Goal: Transaction & Acquisition: Purchase product/service

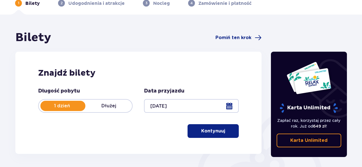
scroll to position [31, 0]
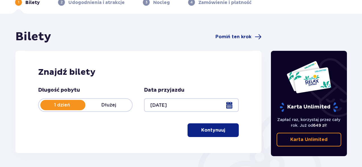
click at [222, 130] on button "Kontynuuj" at bounding box center [213, 130] width 51 height 14
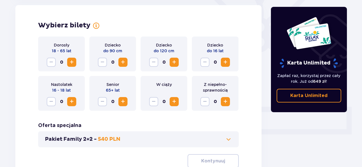
scroll to position [150, 0]
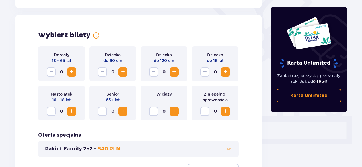
click at [71, 72] on span "Increase" at bounding box center [71, 71] width 7 height 7
click at [71, 110] on span "Increase" at bounding box center [71, 111] width 7 height 7
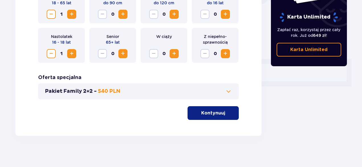
scroll to position [211, 0]
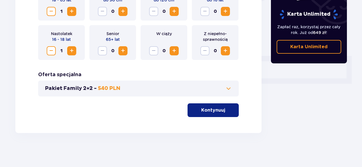
click at [214, 111] on p "Kontynuuj" at bounding box center [213, 110] width 24 height 6
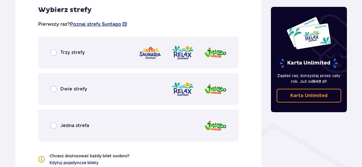
scroll to position [337, 0]
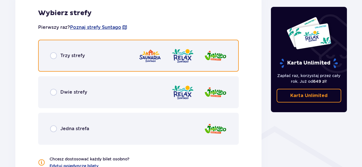
click at [53, 56] on input "radio" at bounding box center [53, 55] width 7 height 7
radio input "true"
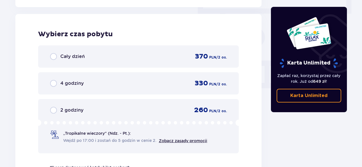
scroll to position [514, 0]
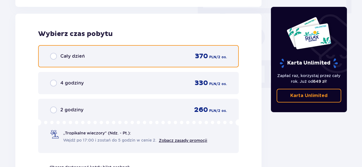
click at [53, 56] on input "radio" at bounding box center [53, 56] width 7 height 7
radio input "true"
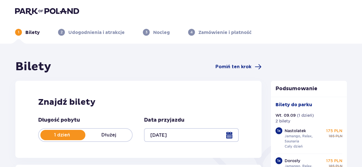
scroll to position [0, 0]
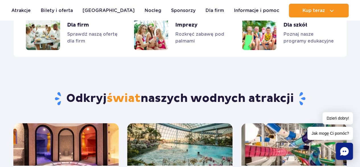
scroll to position [382, 0]
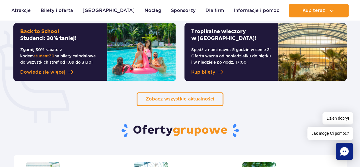
click at [207, 75] on span "Kup bilety" at bounding box center [203, 72] width 24 height 7
click at [243, 60] on p "Spędź z nami nawet 5 godzin w cenie 2! Oferta ważna od poniedziałku do piątku i…" at bounding box center [231, 55] width 80 height 19
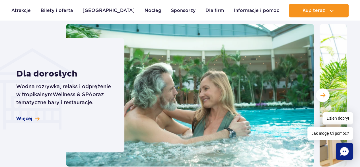
scroll to position [1632, 0]
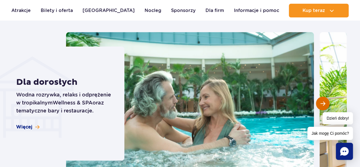
click at [325, 102] on span "Następny slajd" at bounding box center [323, 103] width 5 height 5
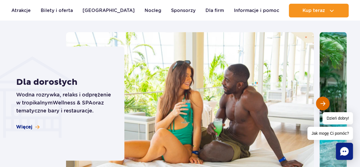
click at [325, 102] on span "Następny slajd" at bounding box center [323, 103] width 5 height 5
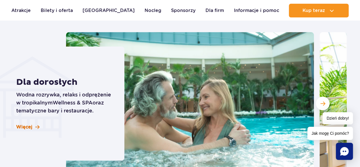
click at [26, 128] on span "Więcej" at bounding box center [24, 127] width 16 height 6
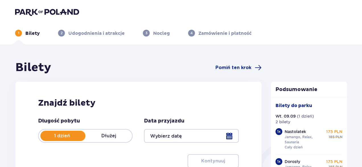
type input "[DATE]"
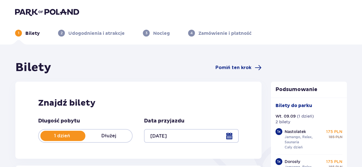
scroll to position [627, 0]
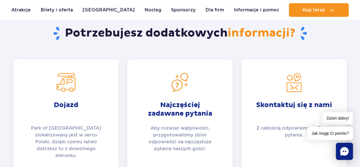
scroll to position [729, 0]
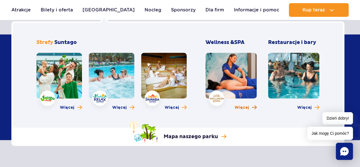
click at [242, 106] on span "Więcej" at bounding box center [242, 108] width 15 height 6
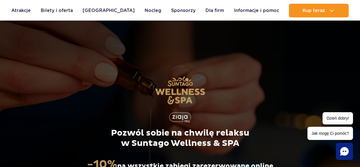
scroll to position [146, 0]
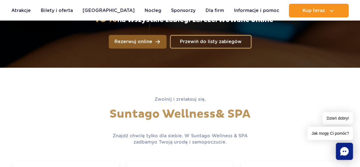
click at [146, 43] on span "Rezerwuj online" at bounding box center [133, 41] width 38 height 5
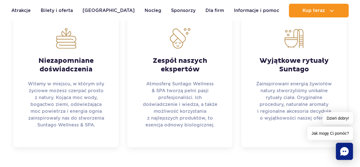
scroll to position [437, 0]
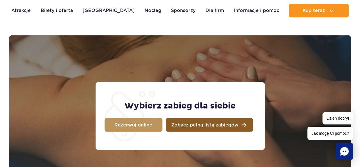
click at [220, 118] on link "Zobacz pełną listę zabiegów" at bounding box center [209, 125] width 87 height 14
click at [190, 128] on link "Zobacz pełną listę zabiegów" at bounding box center [209, 125] width 87 height 14
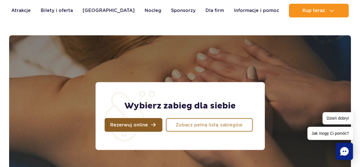
click at [135, 128] on link "Rezerwuj online" at bounding box center [134, 125] width 58 height 14
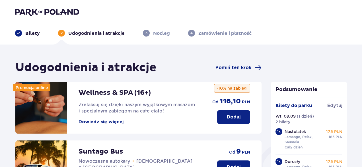
click at [237, 119] on p "Dodaj" at bounding box center [234, 117] width 14 height 6
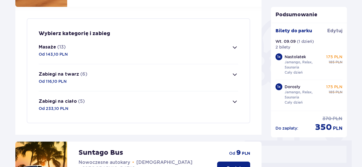
scroll to position [138, 0]
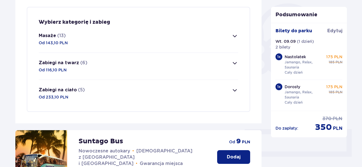
click at [235, 37] on span "button" at bounding box center [235, 35] width 7 height 7
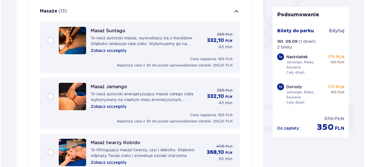
scroll to position [163, 0]
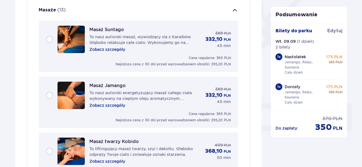
click at [119, 48] on p "Zobacz szczegóły" at bounding box center [107, 49] width 36 height 6
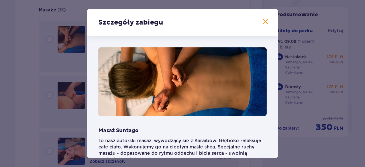
click at [277, 132] on div "Szczegóły zabiegu Masaż Suntago To nasz autorski masaż, wywodzący się z Karaibó…" at bounding box center [182, 83] width 191 height 148
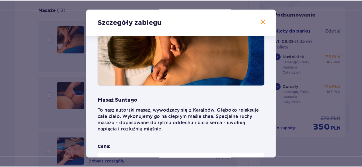
scroll to position [30, 0]
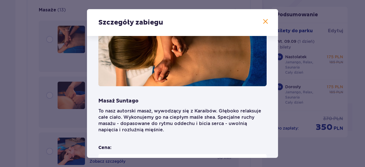
click at [266, 20] on span at bounding box center [265, 21] width 7 height 7
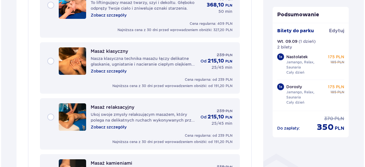
scroll to position [455, 0]
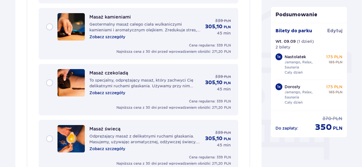
click at [114, 93] on p "Zobacz szczegóły" at bounding box center [107, 93] width 36 height 6
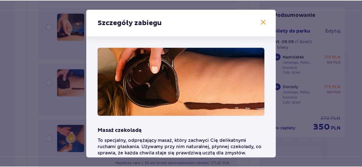
scroll to position [122, 0]
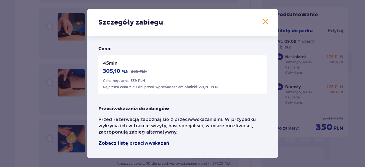
click at [152, 144] on span "Zobacz listę przeciwwskazań" at bounding box center [133, 143] width 71 height 7
click at [263, 22] on span at bounding box center [265, 21] width 7 height 7
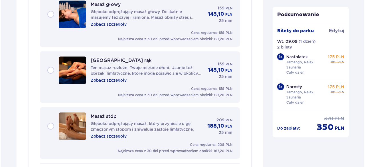
scroll to position [601, 0]
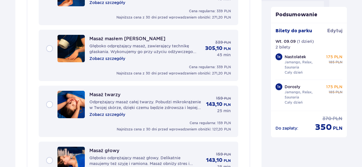
click at [118, 57] on p "Zobacz szczegóły" at bounding box center [107, 59] width 36 height 6
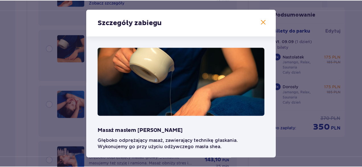
scroll to position [116, 0]
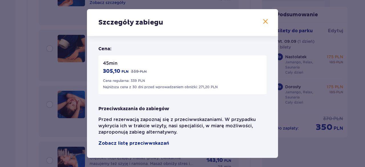
click at [262, 19] on span at bounding box center [265, 21] width 7 height 7
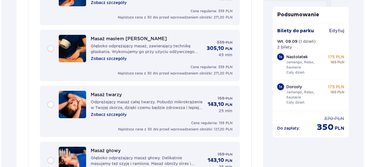
scroll to position [455, 0]
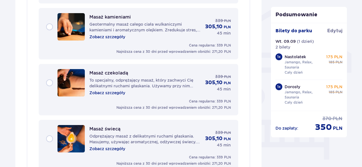
click at [112, 148] on p "Zobacz szczegóły" at bounding box center [107, 149] width 36 height 6
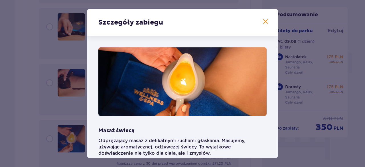
scroll to position [122, 0]
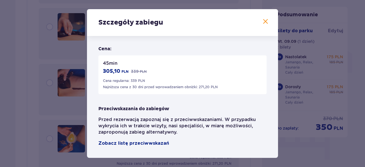
click at [278, 63] on div "Szczegóły zabiegu Masaż świecą Odprężający masaż z delikatnymi ruchami głaskani…" at bounding box center [182, 83] width 365 height 167
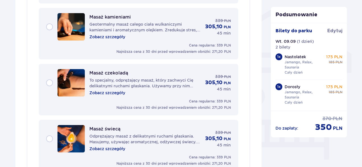
click at [109, 39] on p "Zobacz szczegóły" at bounding box center [107, 37] width 36 height 6
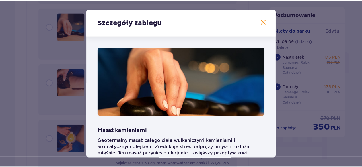
scroll to position [122, 0]
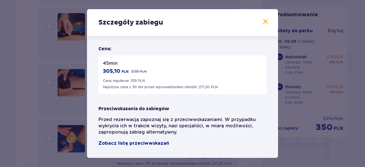
click at [157, 142] on span "Zobacz listę przeciwwskazań" at bounding box center [133, 143] width 71 height 7
click at [265, 22] on span at bounding box center [265, 21] width 7 height 7
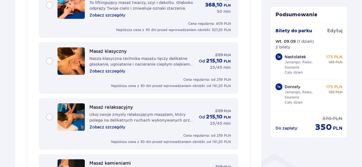
scroll to position [455, 0]
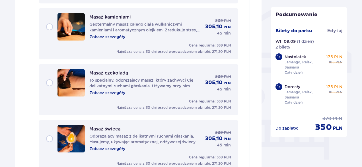
click at [50, 82] on div "Masaż czekoladą To specjalny, odprężający masaż, który zachwyci Cię delikatnymi…" at bounding box center [138, 82] width 185 height 27
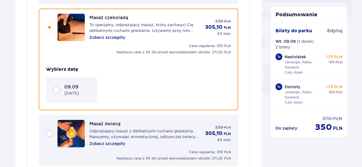
scroll to position [512, 0]
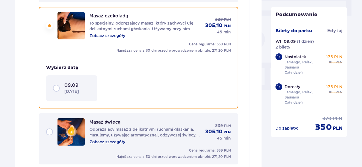
click at [56, 87] on div "09.09 [DATE]" at bounding box center [72, 88] width 38 height 12
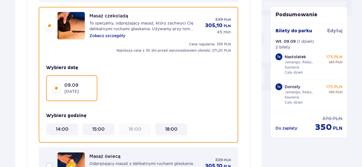
click at [105, 133] on div "15:00" at bounding box center [99, 129] width 32 height 12
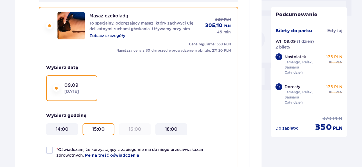
scroll to position [658, 0]
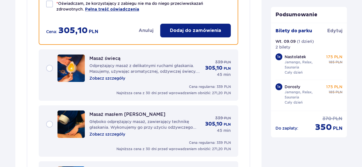
click at [50, 3] on div at bounding box center [49, 4] width 7 height 7
checkbox input "true"
click at [189, 31] on p "Dodaj do zamówienia" at bounding box center [195, 30] width 51 height 6
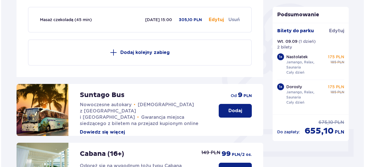
scroll to position [0, 0]
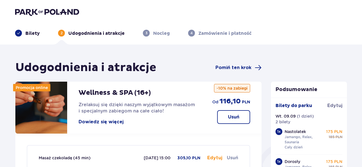
click at [236, 89] on p "-10% na zabiegi" at bounding box center [232, 88] width 36 height 9
click at [100, 122] on button "Dowiedz się więcej" at bounding box center [101, 121] width 45 height 6
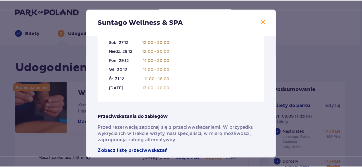
scroll to position [449, 0]
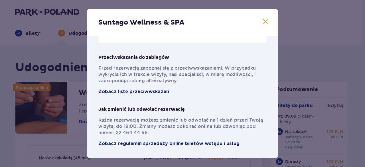
click at [263, 21] on span at bounding box center [265, 21] width 7 height 7
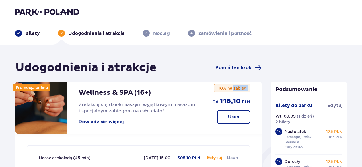
click at [241, 87] on p "-10% na zabiegi" at bounding box center [232, 88] width 36 height 9
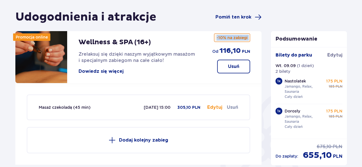
scroll to position [50, 0]
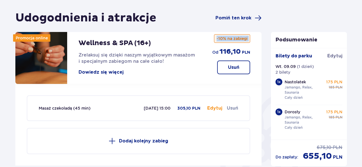
click at [241, 35] on p "-10% na zabiegi" at bounding box center [232, 38] width 36 height 9
click at [345, 132] on div "Bilety do parku Edytuj Wt. 09.09 ( 1 dzień ) 2 bilety 1 x Nastolatek Jamango, R…" at bounding box center [309, 93] width 76 height 91
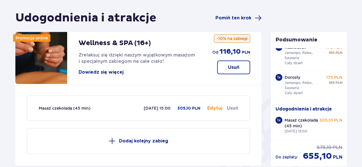
click at [113, 71] on button "Dowiedz się więcej" at bounding box center [101, 72] width 45 height 6
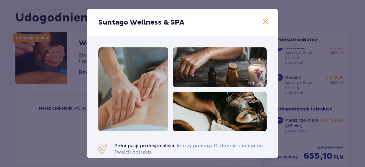
click at [263, 23] on span at bounding box center [265, 21] width 7 height 7
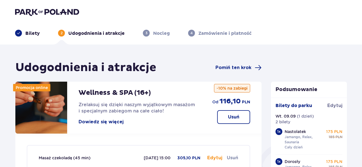
click at [215, 157] on button "Edytuj" at bounding box center [214, 157] width 15 height 6
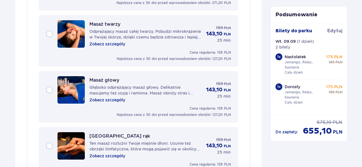
scroll to position [972, 0]
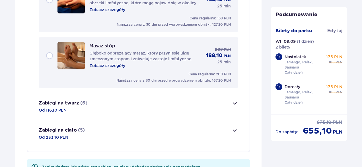
click at [95, 110] on button "Zabiegi na twarz (6) Od 116,10 PLN" at bounding box center [139, 106] width 200 height 27
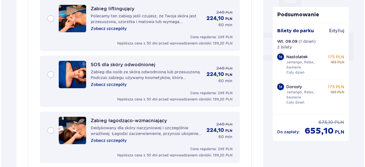
scroll to position [213, 0]
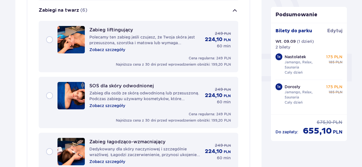
click at [120, 52] on p "Zobacz szczegóły" at bounding box center [107, 50] width 36 height 6
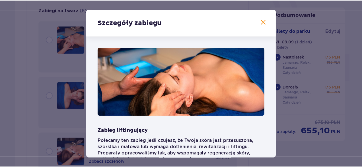
scroll to position [128, 0]
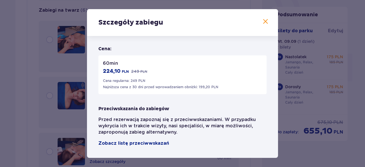
click at [262, 22] on span at bounding box center [265, 21] width 7 height 7
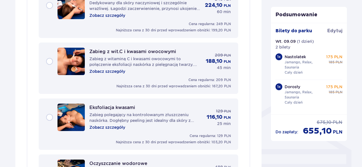
scroll to position [505, 0]
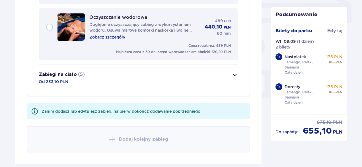
click at [60, 74] on p "Zabiegi na ciało" at bounding box center [58, 74] width 38 height 6
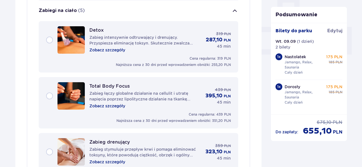
scroll to position [94, 0]
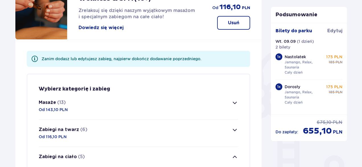
click at [234, 102] on span "button" at bounding box center [235, 102] width 7 height 7
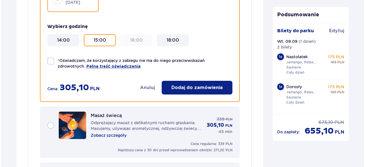
scroll to position [478, 0]
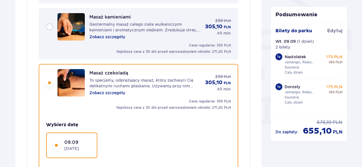
click at [169, 85] on p "To specjalny, odprężający masaż, który zachwyci Cię delikatnymi ruchami głaskan…" at bounding box center [144, 82] width 111 height 11
click at [112, 92] on p "Zobacz szczegóły" at bounding box center [107, 93] width 36 height 6
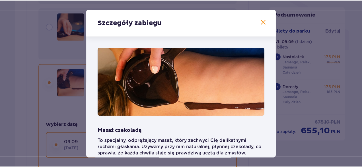
scroll to position [122, 0]
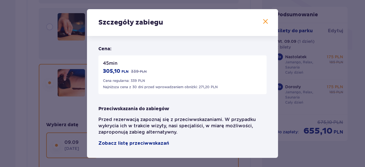
click at [263, 22] on span at bounding box center [265, 21] width 7 height 7
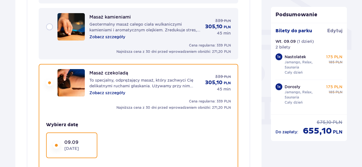
click at [49, 27] on div "Masaż kamieniami Geotermalny masaż całego ciała wulkaniczymi kamieniami i aroma…" at bounding box center [138, 26] width 185 height 27
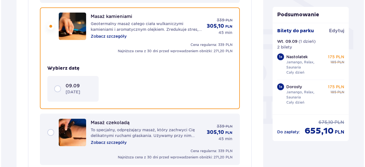
scroll to position [479, 0]
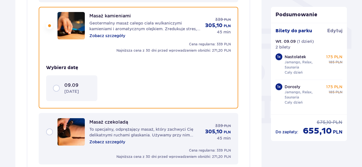
click at [59, 89] on div "09.09 [DATE]" at bounding box center [72, 88] width 38 height 12
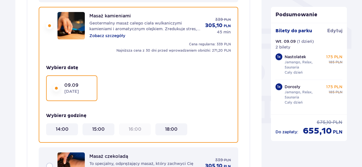
click at [119, 36] on p "Zobacz szczegóły" at bounding box center [107, 36] width 36 height 6
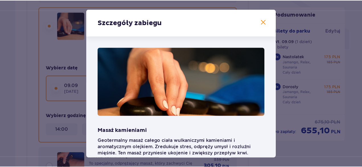
scroll to position [122, 0]
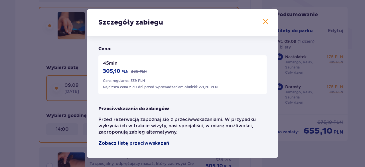
click at [158, 142] on span "Zobacz listę przeciwwskazań" at bounding box center [133, 143] width 71 height 7
click at [262, 22] on span at bounding box center [265, 21] width 7 height 7
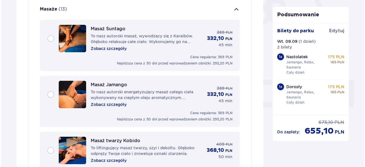
scroll to position [41, 0]
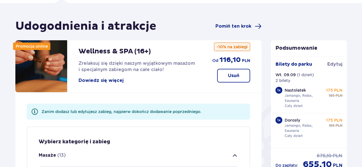
click at [144, 112] on div "Zanim dodasz lub edytujesz zabieg, najpierw dokończ dodawanie poprzedniego." at bounding box center [122, 112] width 160 height 6
click at [109, 79] on button "Dowiedz się więcej" at bounding box center [101, 80] width 45 height 6
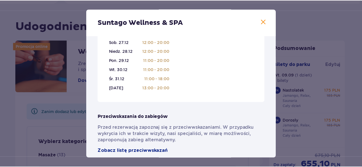
scroll to position [449, 0]
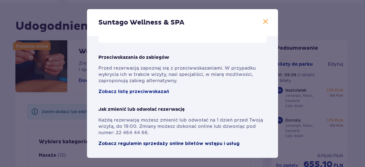
click at [197, 143] on span "Zobacz regulamin sprzedaży online biletów wstępu i usług" at bounding box center [168, 143] width 141 height 6
click at [265, 24] on span at bounding box center [265, 21] width 7 height 7
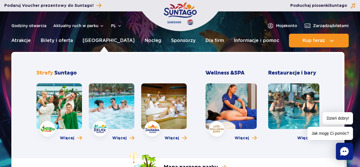
click at [243, 140] on div "Wellness & SPA Więcej" at bounding box center [231, 106] width 51 height 74
click at [244, 137] on span "Więcej" at bounding box center [242, 138] width 15 height 6
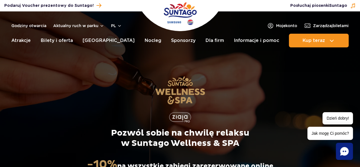
scroll to position [146, 0]
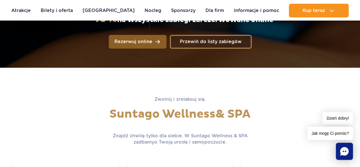
click at [139, 40] on span "Rezerwuj online" at bounding box center [133, 41] width 38 height 5
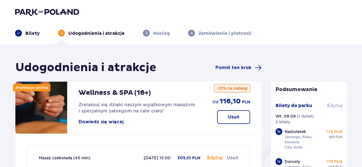
click at [333, 106] on span "Edytuj" at bounding box center [334, 105] width 15 height 6
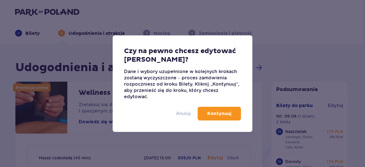
click at [183, 115] on p "Anuluj" at bounding box center [183, 113] width 15 height 6
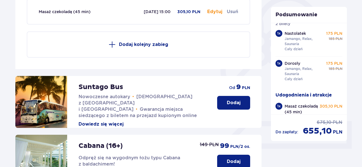
scroll to position [39, 0]
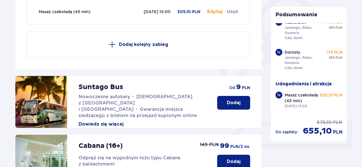
click at [362, 37] on div "Udogodnienia i atrakcje Pomiń ten krok Promocja online Wellness & SPA (16+) Zre…" at bounding box center [181, 110] width 362 height 423
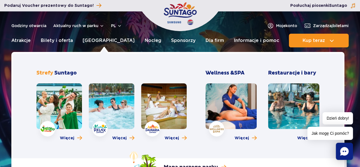
click at [234, 117] on link at bounding box center [231, 106] width 51 height 46
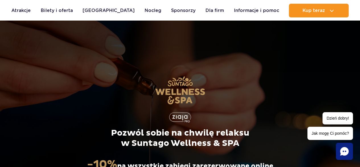
scroll to position [146, 0]
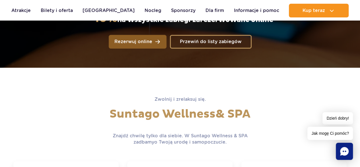
click at [150, 44] on span "Rezerwuj online" at bounding box center [133, 41] width 38 height 5
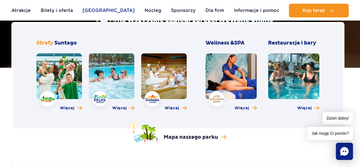
click at [99, 10] on link "[GEOGRAPHIC_DATA]" at bounding box center [109, 11] width 52 height 14
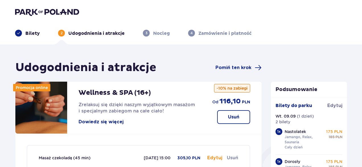
scroll to position [146, 0]
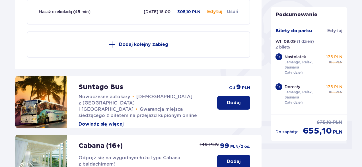
click at [235, 12] on button "Usuń" at bounding box center [232, 12] width 11 height 6
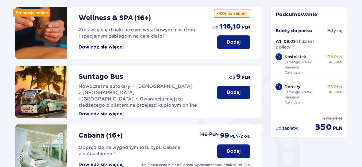
scroll to position [75, 0]
click at [338, 30] on span "Edytuj" at bounding box center [334, 31] width 15 height 6
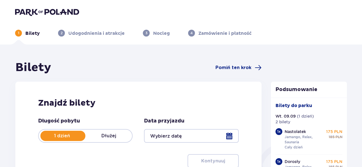
type input "09.09.25"
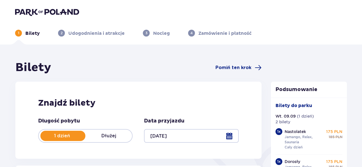
scroll to position [146, 0]
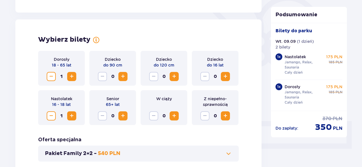
click at [53, 78] on span "Decrease" at bounding box center [51, 76] width 7 height 7
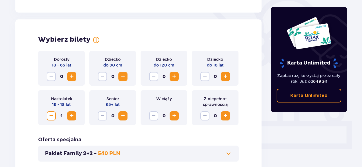
click at [50, 115] on span "Decrease" at bounding box center [51, 115] width 7 height 7
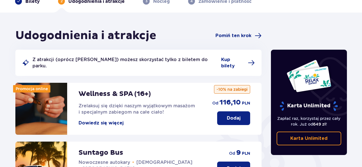
scroll to position [31, 0]
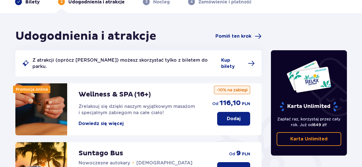
click at [116, 120] on button "Dowiedz się więcej" at bounding box center [101, 123] width 45 height 6
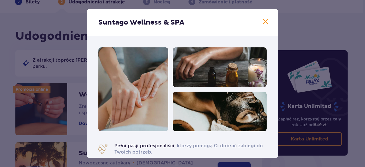
click at [257, 20] on div "Suntago Wellness & SPA" at bounding box center [182, 22] width 191 height 27
click at [262, 21] on span at bounding box center [265, 21] width 7 height 7
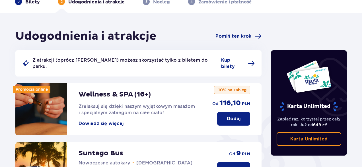
click at [232, 115] on p "Dodaj" at bounding box center [234, 118] width 14 height 6
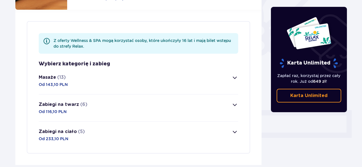
scroll to position [165, 0]
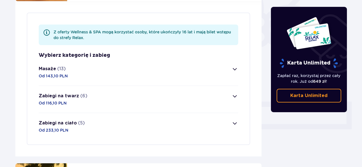
click at [229, 63] on button "Masaże (13) Od 143,10 PLN" at bounding box center [139, 72] width 200 height 27
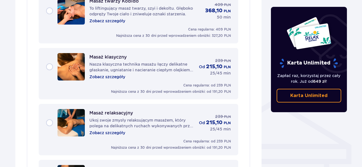
scroll to position [510, 0]
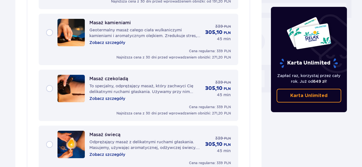
click at [46, 83] on div "Masaż czekoladą To specjalny, odprężający masaż, który zachwyci Cię delikatnymi…" at bounding box center [138, 88] width 185 height 27
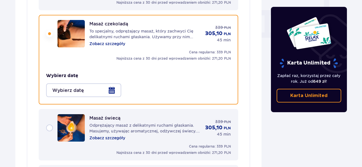
scroll to position [567, 0]
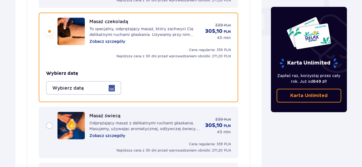
click at [114, 83] on div at bounding box center [83, 88] width 75 height 14
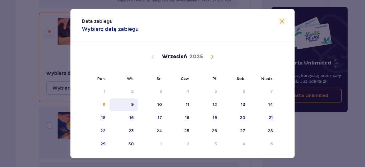
click at [126, 101] on div "9" at bounding box center [123, 104] width 28 height 13
type input "[DATE]"
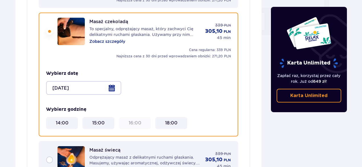
click at [283, 21] on div "Karta Unlimited" at bounding box center [308, 43] width 59 height 52
click at [100, 120] on 15\ "15:00" at bounding box center [98, 123] width 13 height 6
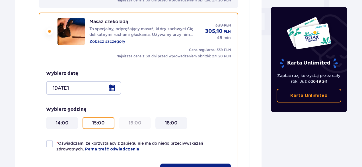
click at [48, 140] on div at bounding box center [49, 143] width 7 height 7
checkbox input "true"
click at [185, 163] on button "Dodaj do zamówienia" at bounding box center [195, 170] width 71 height 14
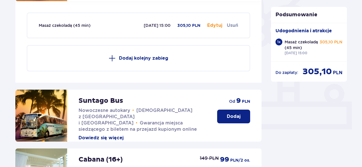
scroll to position [19, 0]
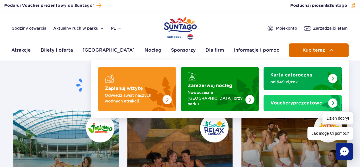
click at [327, 49] on button "Kup teraz" at bounding box center [319, 50] width 60 height 14
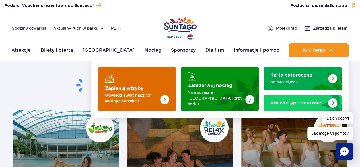
click at [132, 92] on p "Odwiedź świat naszych wodnych atrakcji" at bounding box center [133, 97] width 56 height 11
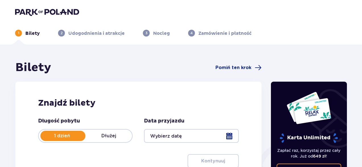
click at [208, 134] on div at bounding box center [191, 136] width 95 height 14
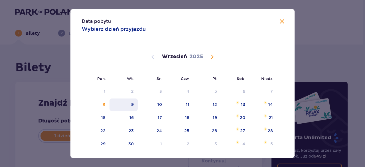
click at [130, 106] on div "9" at bounding box center [123, 104] width 28 height 13
type input "[DATE]"
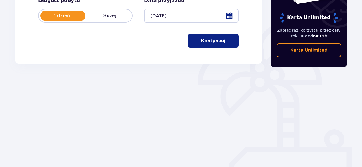
scroll to position [124, 0]
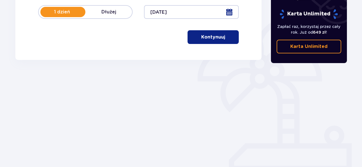
click at [227, 38] on span "button" at bounding box center [226, 37] width 7 height 7
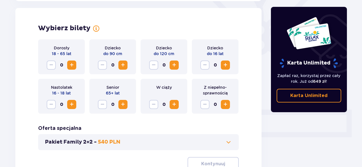
scroll to position [158, 0]
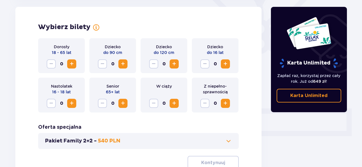
click at [76, 64] on button "Increase" at bounding box center [71, 63] width 9 height 9
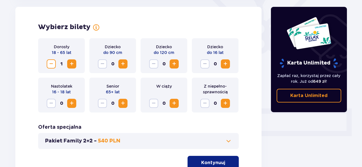
click at [73, 103] on span "Increase" at bounding box center [71, 103] width 7 height 7
click at [225, 160] on span "button" at bounding box center [226, 162] width 7 height 7
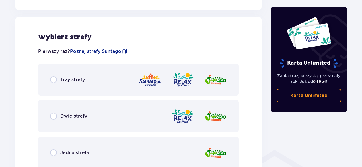
scroll to position [316, 0]
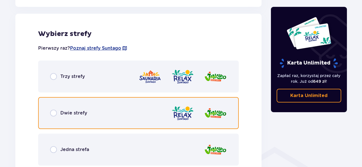
click at [51, 111] on input "radio" at bounding box center [53, 112] width 7 height 7
radio input "true"
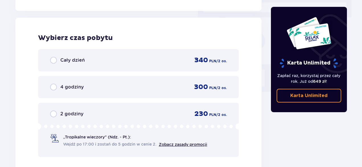
scroll to position [514, 0]
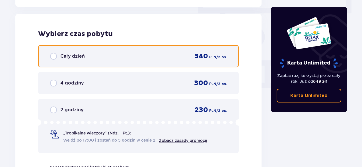
click at [54, 55] on input "radio" at bounding box center [53, 56] width 7 height 7
radio input "true"
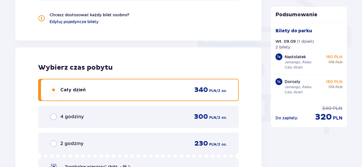
scroll to position [335, 0]
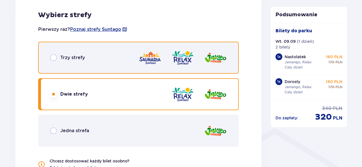
click at [54, 57] on input "radio" at bounding box center [53, 57] width 7 height 7
radio input "true"
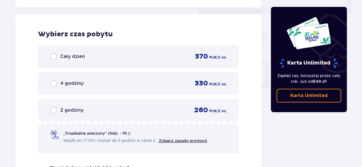
scroll to position [514, 0]
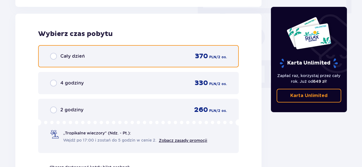
click at [53, 55] on input "radio" at bounding box center [53, 56] width 7 height 7
radio input "true"
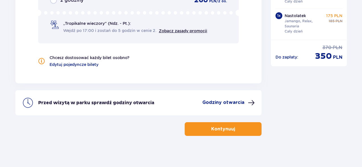
scroll to position [627, 0]
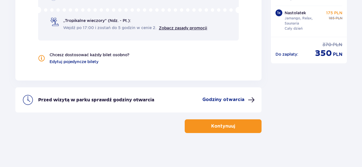
click at [234, 118] on div "Kontynuuj" at bounding box center [138, 122] width 246 height 21
click at [233, 131] on button "Kontynuuj" at bounding box center [223, 126] width 77 height 14
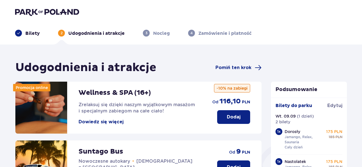
click at [235, 114] on p "Dodaj" at bounding box center [234, 117] width 14 height 6
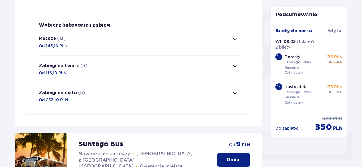
scroll to position [138, 0]
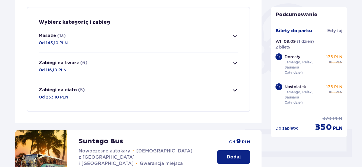
click at [236, 37] on span "button" at bounding box center [235, 35] width 7 height 7
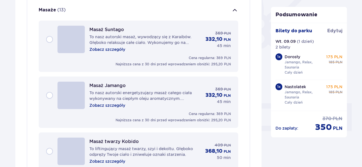
scroll to position [309, 0]
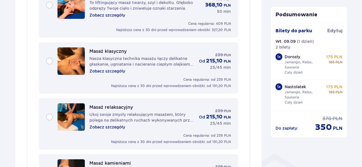
scroll to position [455, 0]
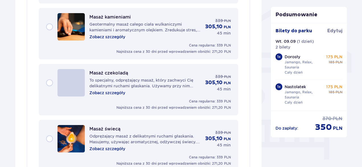
click at [49, 81] on div "Masaż czekoladą To specjalny, odprężający masaż, który zachwyci Cię delikatnymi…" at bounding box center [138, 82] width 185 height 27
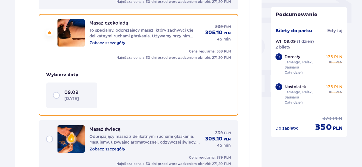
scroll to position [512, 0]
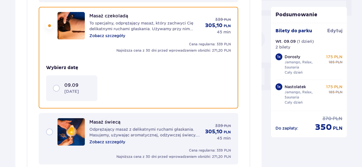
click at [53, 91] on div "09.09 [DATE]" at bounding box center [72, 88] width 38 height 12
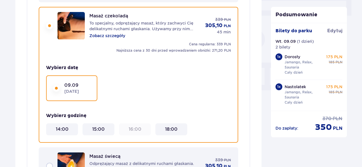
click at [104, 130] on 15\ "15:00" at bounding box center [98, 129] width 13 height 6
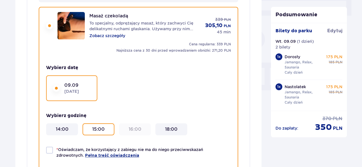
click at [48, 150] on div at bounding box center [49, 149] width 7 height 7
checkbox input "true"
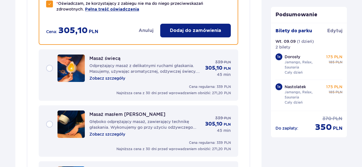
click at [190, 30] on p "Dodaj do zamówienia" at bounding box center [195, 30] width 51 height 6
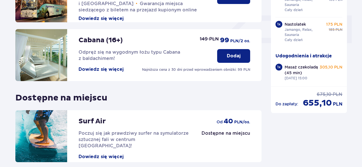
scroll to position [294, 0]
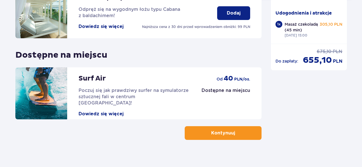
click at [232, 138] on button "Kontynuuj" at bounding box center [223, 133] width 77 height 14
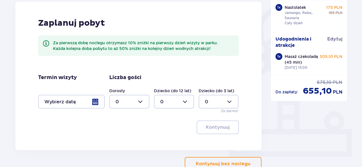
scroll to position [149, 0]
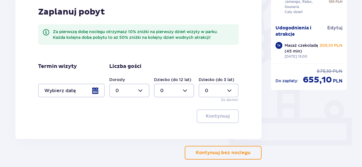
click at [250, 152] on span "button" at bounding box center [251, 152] width 7 height 7
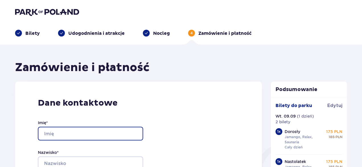
click at [86, 131] on input "Imię *" at bounding box center [90, 133] width 105 height 14
type input "[PERSON_NAME]"
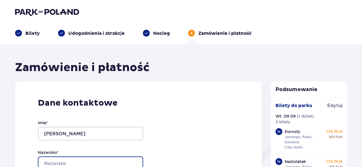
type input "Kruszewska"
type input "502642529"
drag, startPoint x: 362, startPoint y: 28, endPoint x: 362, endPoint y: 39, distance: 11.1
click at [362, 39] on header "Bilety Udogodnienia i atrakcje [PERSON_NAME] 4 Zamówienie i płatność" at bounding box center [181, 22] width 362 height 44
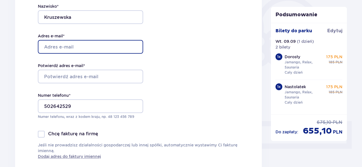
click at [81, 50] on input "Adres e-mail *" at bounding box center [90, 47] width 105 height 14
type input "[EMAIL_ADDRESS][DOMAIN_NAME]"
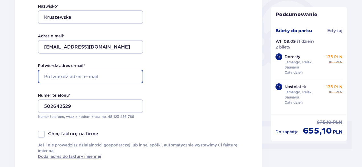
click at [67, 81] on input "Potwierdź adres e-mail *" at bounding box center [90, 76] width 105 height 14
click at [71, 75] on input "Potwierdź adres e-mail *" at bounding box center [90, 76] width 105 height 14
type input "[EMAIL_ADDRESS][DOMAIN_NAME]"
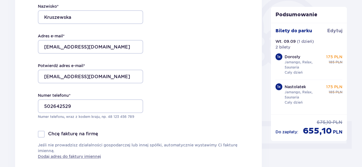
click at [157, 81] on div "Dane kontaktowe Imię * [PERSON_NAME] * Kruszewska Adres e-mail * [EMAIL_ADDRESS…" at bounding box center [138, 55] width 247 height 239
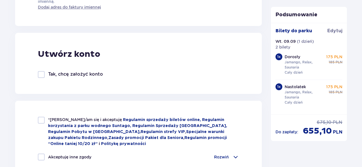
scroll to position [313, 0]
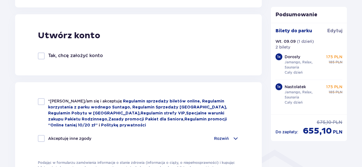
click at [42, 101] on div at bounding box center [41, 101] width 7 height 7
checkbox input "true"
click at [43, 137] on div at bounding box center [41, 138] width 7 height 7
checkbox input "true"
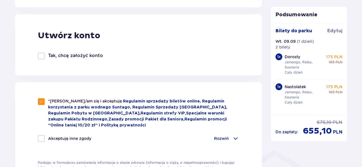
checkbox input "true"
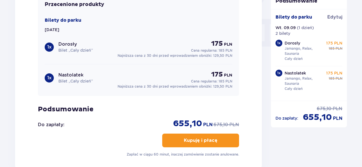
scroll to position [586, 0]
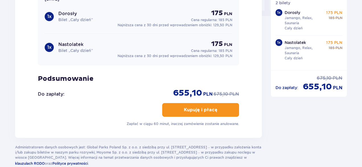
click at [217, 110] on span "button" at bounding box center [218, 109] width 7 height 7
